Goal: Download file/media

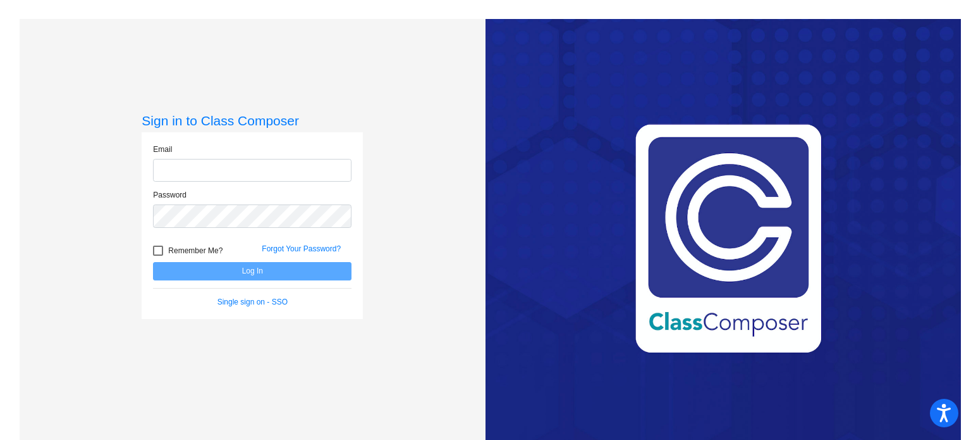
type input "[EMAIL_ADDRESS][DOMAIN_NAME]"
click at [262, 278] on button "Log In" at bounding box center [252, 271] width 199 height 18
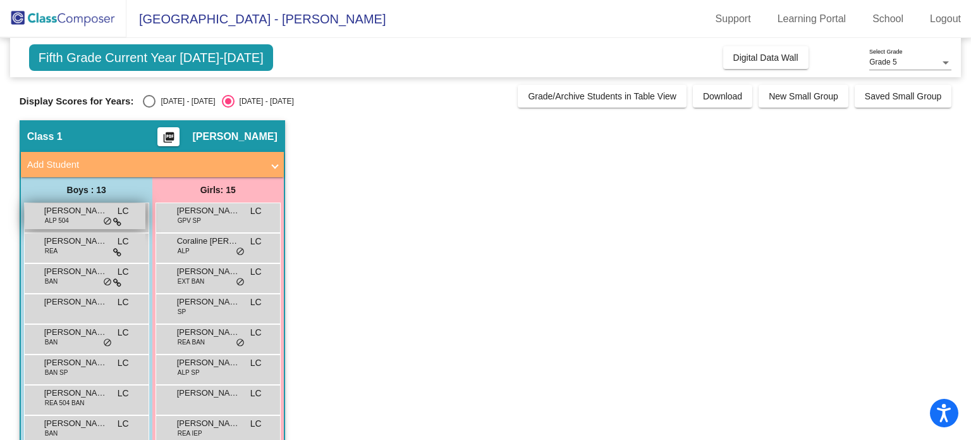
click at [67, 218] on span "ALP 504" at bounding box center [57, 220] width 24 height 9
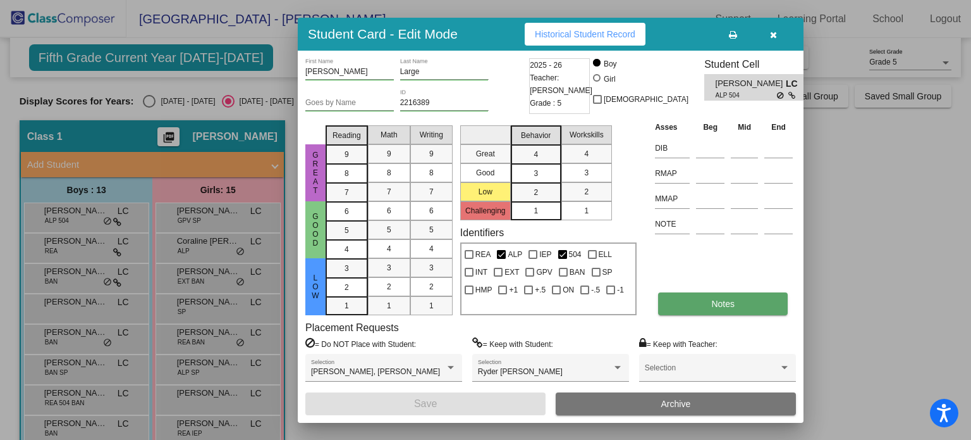
click at [758, 300] on button "Notes" at bounding box center [723, 303] width 130 height 23
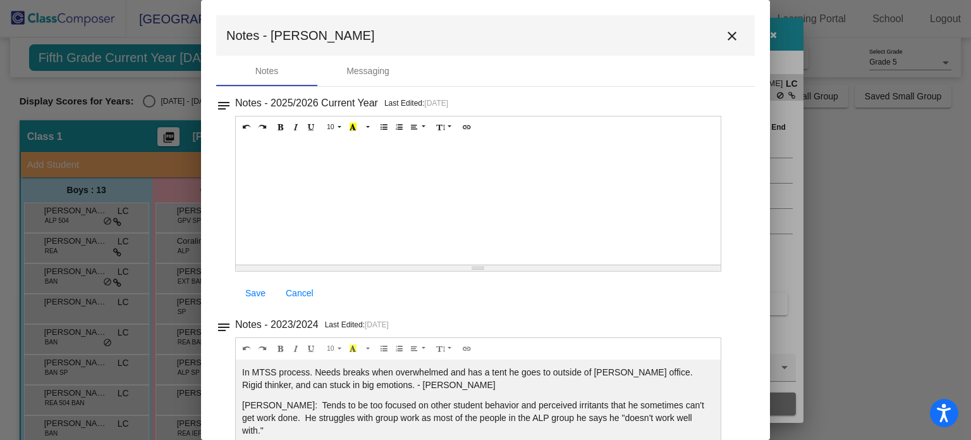
click at [729, 39] on mat-icon "close" at bounding box center [732, 35] width 15 height 15
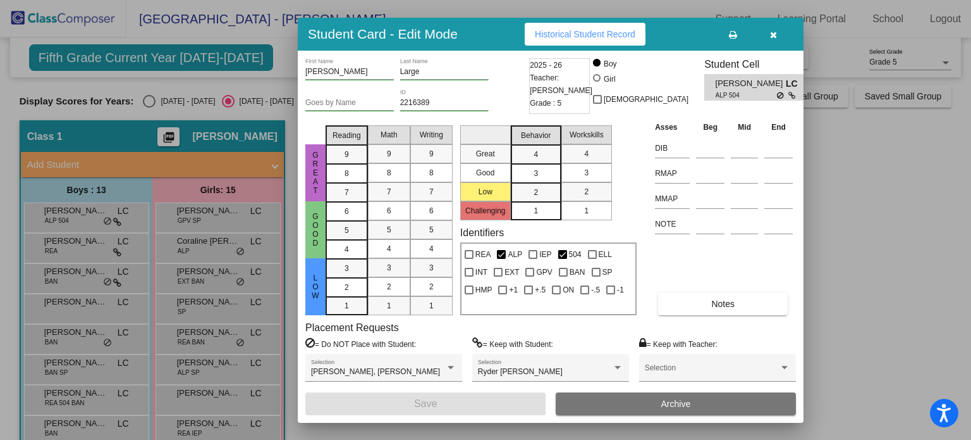
click at [772, 34] on icon "button" at bounding box center [773, 34] width 7 height 9
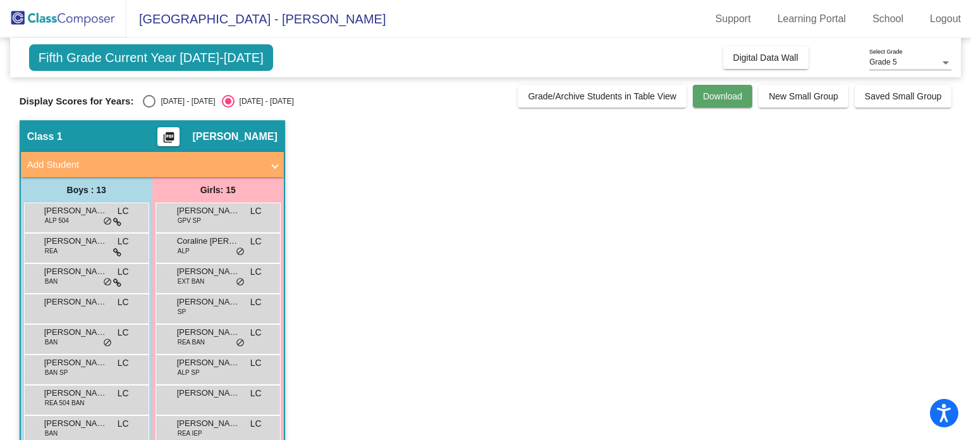
click at [718, 102] on button "Download" at bounding box center [722, 96] width 59 height 23
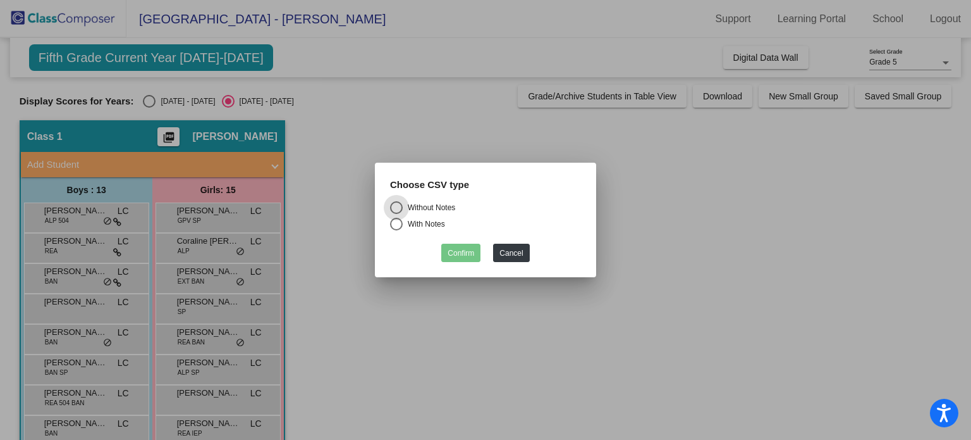
click at [401, 221] on div "Select an option" at bounding box center [396, 224] width 13 height 13
click at [397, 230] on input "With Notes" at bounding box center [396, 230] width 1 height 1
radio input "true"
click at [514, 254] on button "Cancel" at bounding box center [511, 253] width 36 height 18
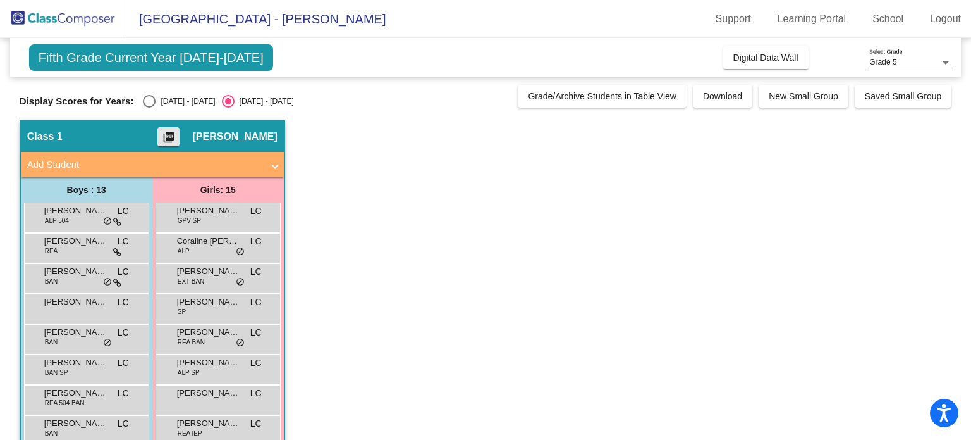
click at [176, 133] on mat-icon "picture_as_pdf" at bounding box center [168, 140] width 15 height 18
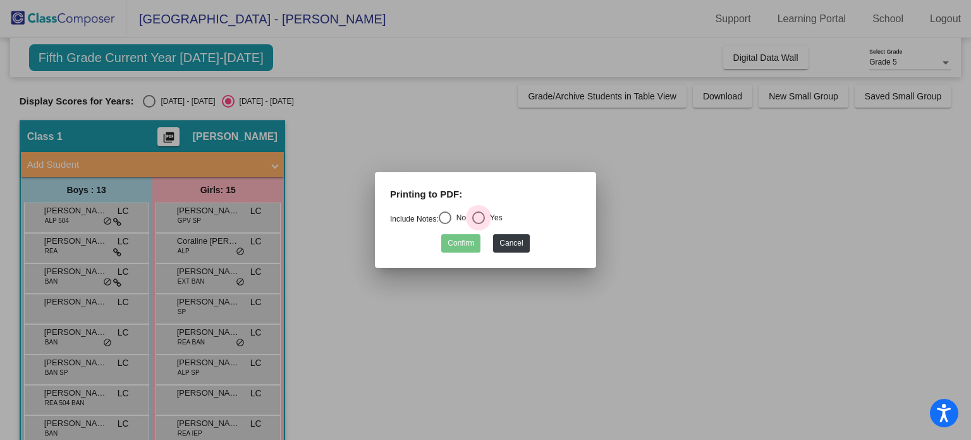
click at [485, 219] on div "Select an option" at bounding box center [478, 217] width 13 height 13
click at [479, 224] on input "Yes" at bounding box center [478, 224] width 1 height 1
radio input "true"
click at [465, 245] on button "Confirm" at bounding box center [460, 243] width 39 height 18
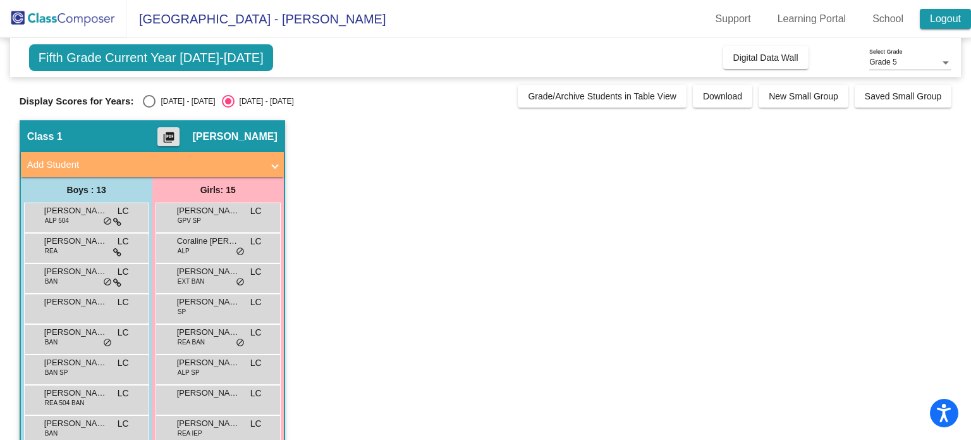
click at [956, 15] on link "Logout" at bounding box center [945, 19] width 51 height 20
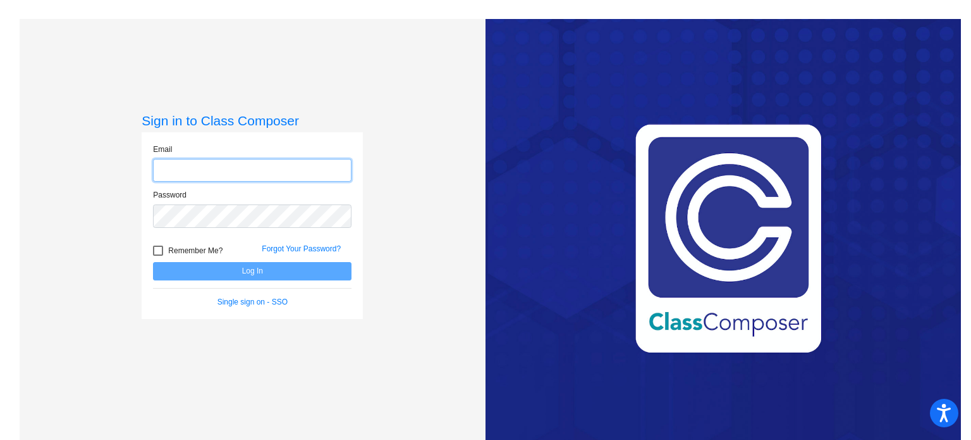
type input "[EMAIL_ADDRESS][DOMAIN_NAME]"
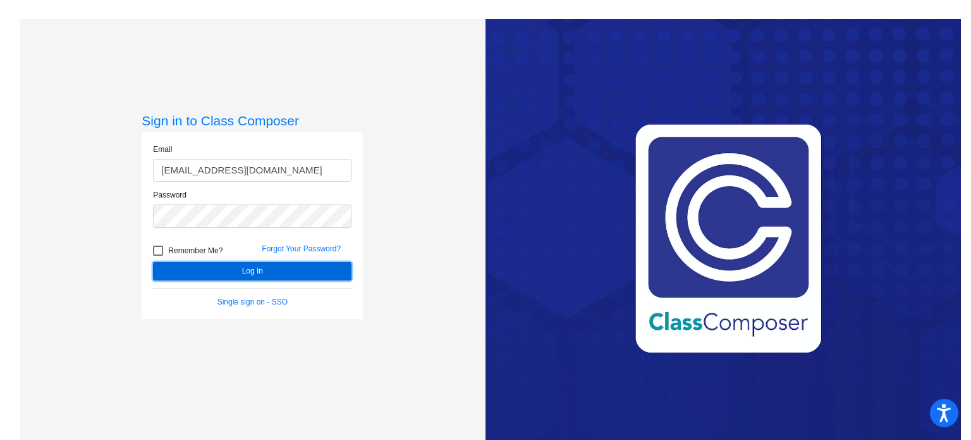
click at [313, 267] on button "Log In" at bounding box center [252, 271] width 199 height 18
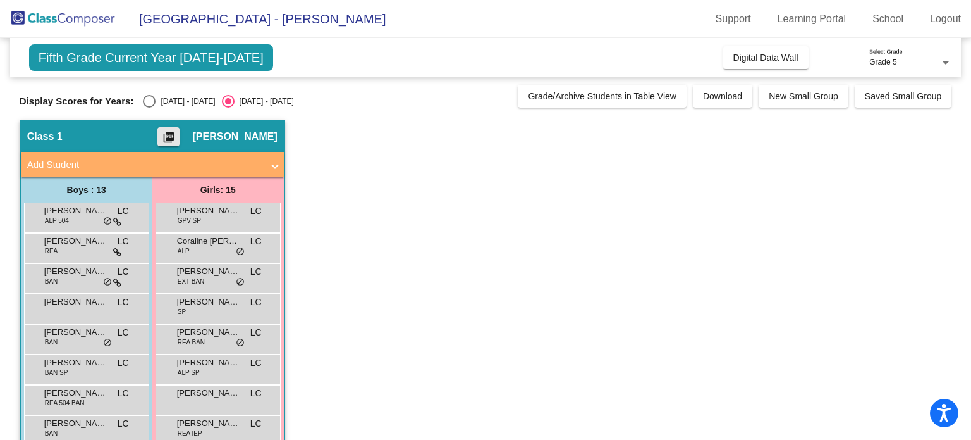
click at [180, 141] on button "picture_as_pdf" at bounding box center [168, 136] width 22 height 19
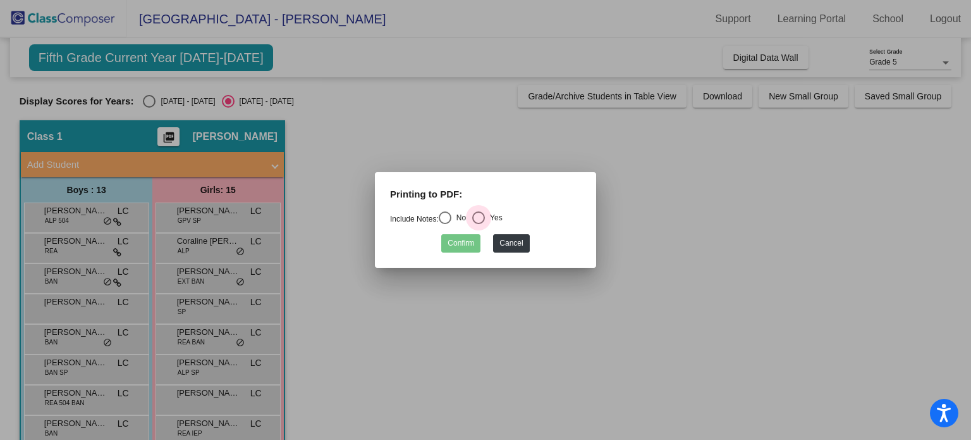
click at [485, 217] on div "Select an option" at bounding box center [478, 217] width 13 height 13
click at [479, 224] on input "Yes" at bounding box center [478, 224] width 1 height 1
radio input "true"
click at [470, 238] on button "Confirm" at bounding box center [460, 243] width 39 height 18
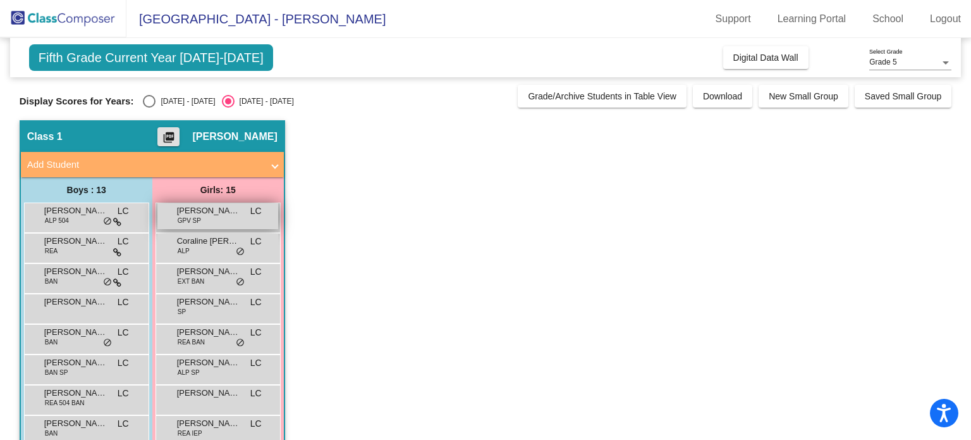
click at [221, 208] on span "[PERSON_NAME]" at bounding box center [208, 210] width 63 height 13
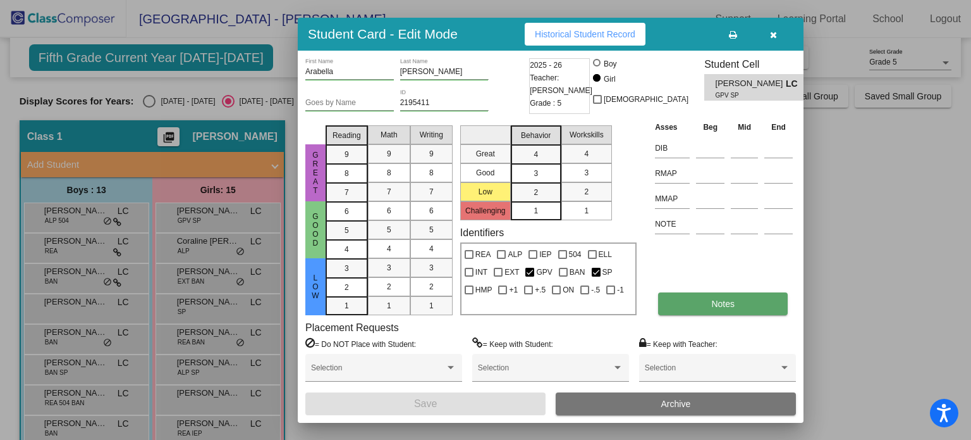
click at [718, 302] on span "Notes" at bounding box center [723, 304] width 23 height 10
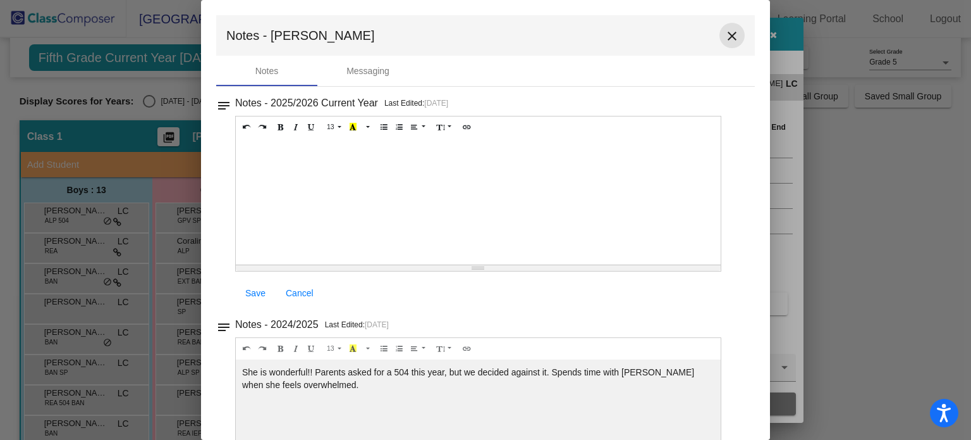
click at [726, 37] on mat-icon "close" at bounding box center [732, 35] width 15 height 15
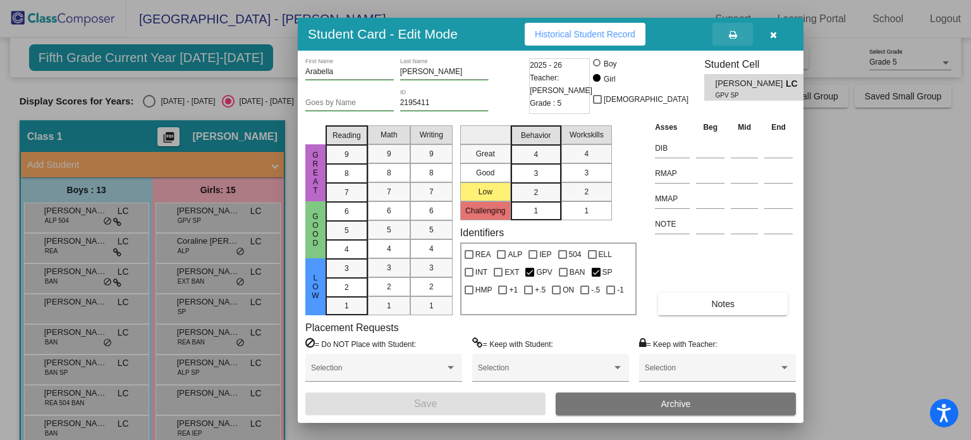
click at [737, 26] on button at bounding box center [733, 34] width 40 height 23
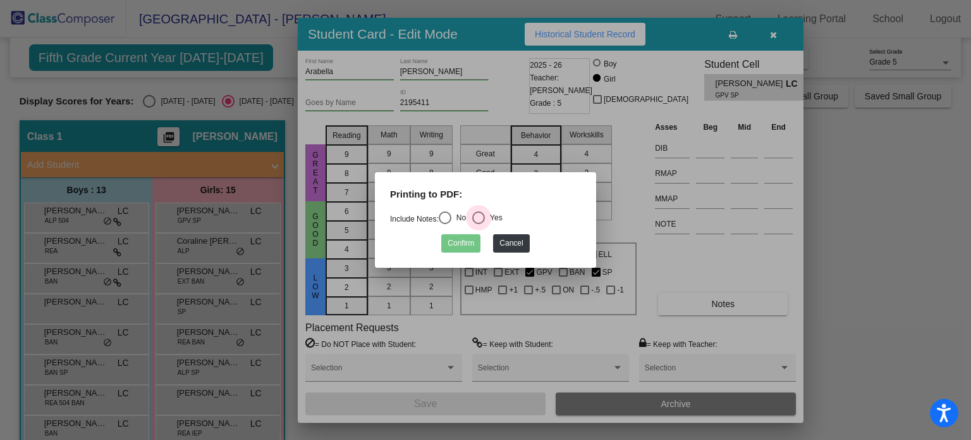
click at [482, 221] on div "Select an option" at bounding box center [478, 217] width 13 height 13
click at [479, 224] on input "Yes" at bounding box center [478, 224] width 1 height 1
radio input "true"
click at [463, 245] on button "Confirm" at bounding box center [460, 243] width 39 height 18
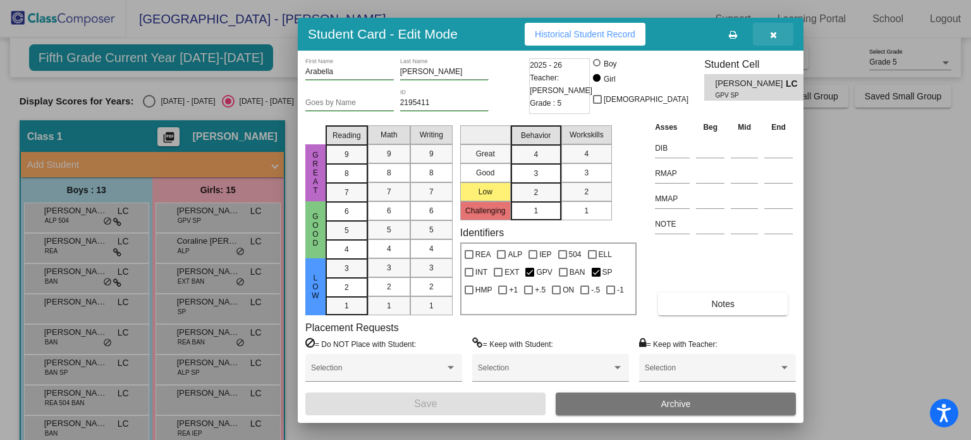
click at [770, 35] on icon "button" at bounding box center [773, 34] width 7 height 9
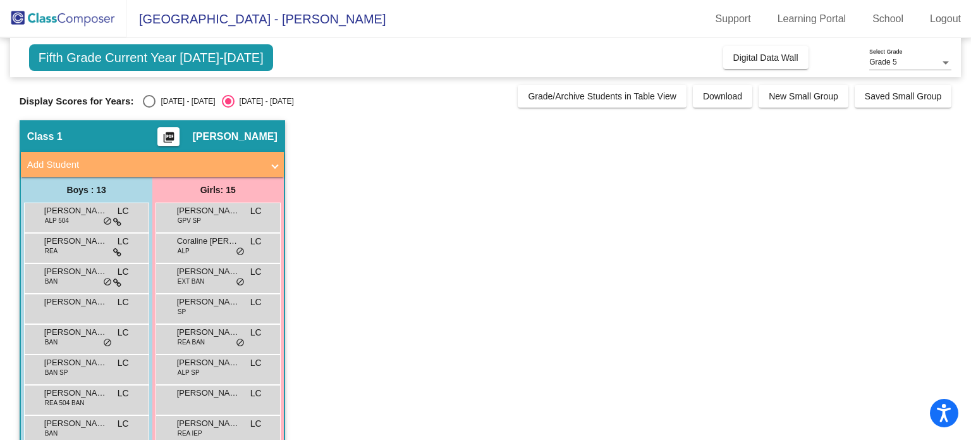
click at [203, 260] on div "Coraline [PERSON_NAME] ALP LC lock do_not_disturb_alt" at bounding box center [218, 248] width 125 height 30
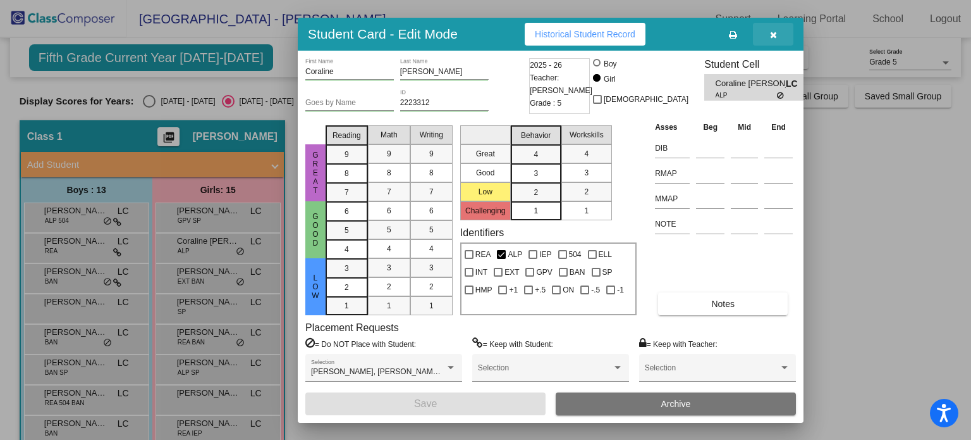
click at [777, 31] on icon "button" at bounding box center [773, 34] width 7 height 9
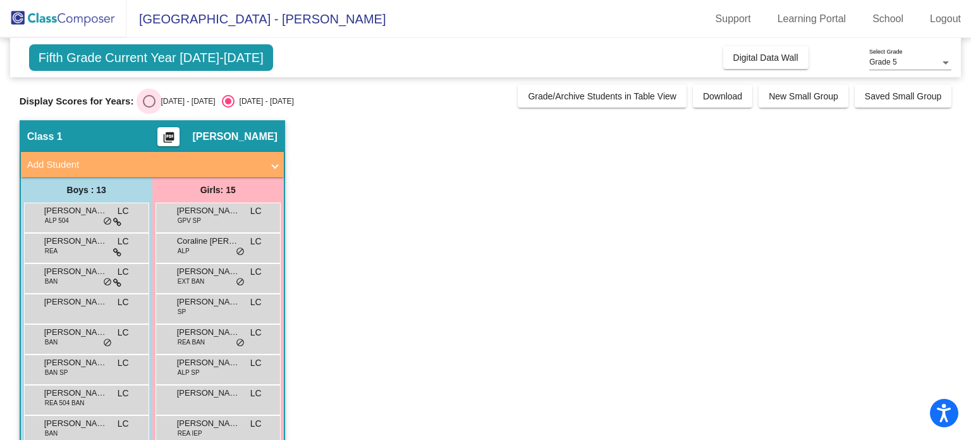
click at [149, 96] on div "Select an option" at bounding box center [149, 101] width 13 height 13
click at [149, 108] on input "[DATE] - [DATE]" at bounding box center [149, 108] width 1 height 1
radio input "true"
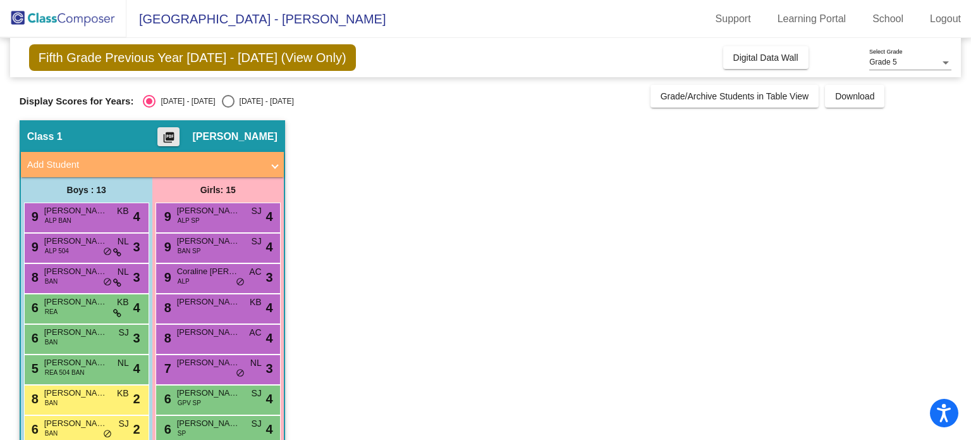
click at [176, 132] on mat-icon "picture_as_pdf" at bounding box center [168, 140] width 15 height 18
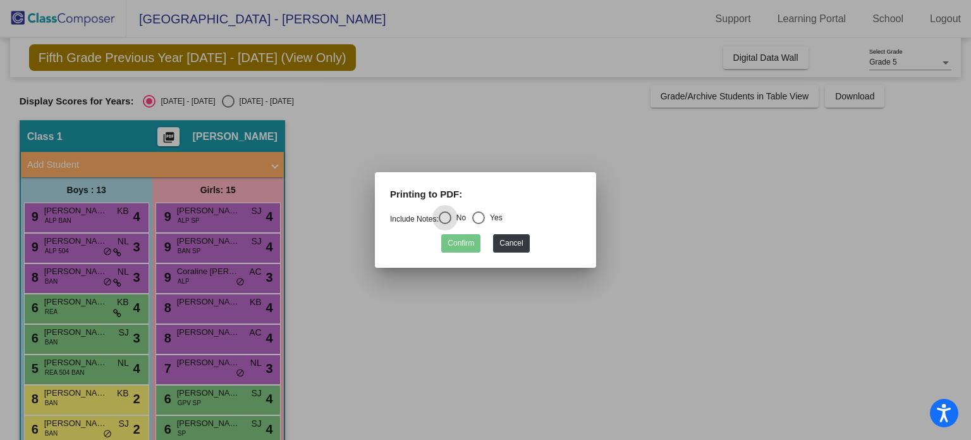
click at [485, 213] on div "Select an option" at bounding box center [478, 217] width 13 height 13
click at [479, 224] on input "Yes" at bounding box center [478, 224] width 1 height 1
radio input "true"
click at [465, 240] on button "Confirm" at bounding box center [460, 243] width 39 height 18
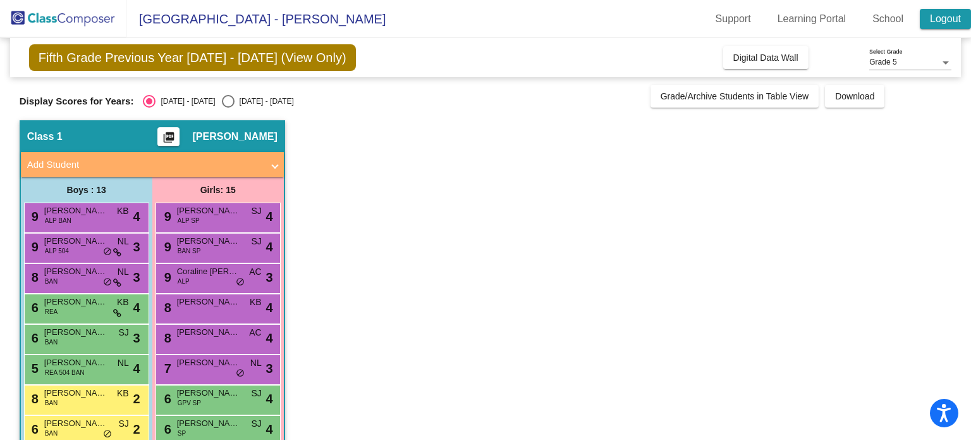
click at [949, 19] on link "Logout" at bounding box center [945, 19] width 51 height 20
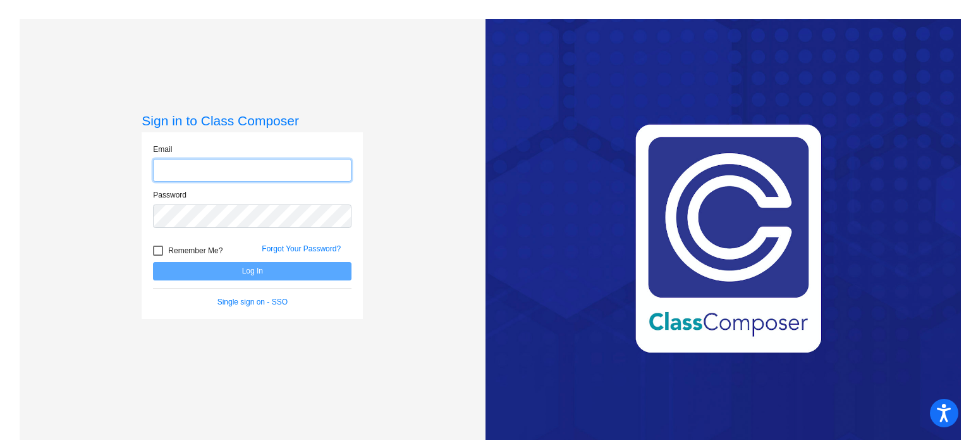
type input "[EMAIL_ADDRESS][DOMAIN_NAME]"
